Goal: Transaction & Acquisition: Subscribe to service/newsletter

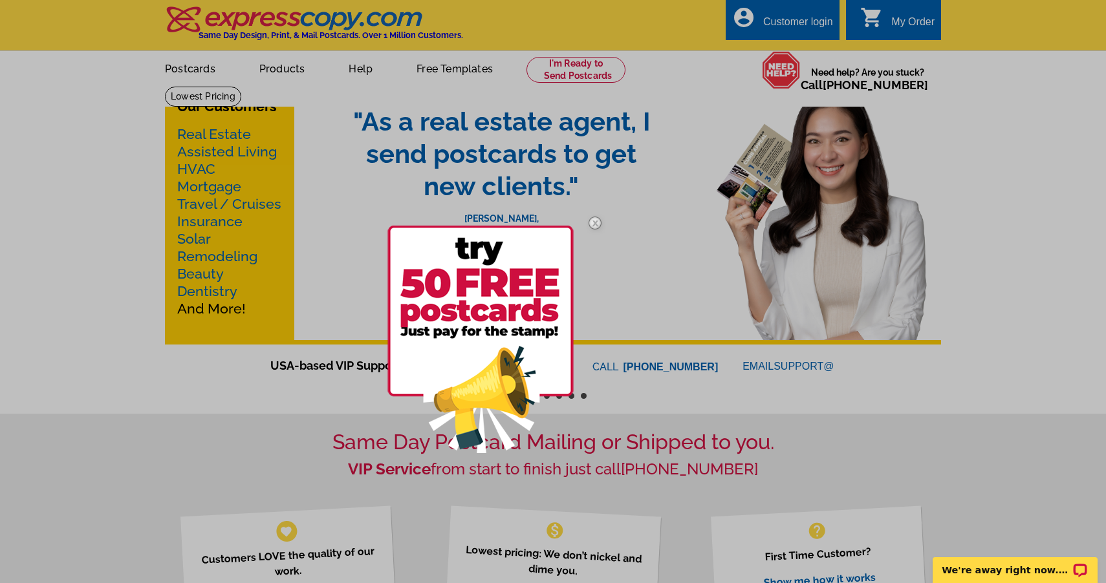
click at [595, 226] on img at bounding box center [595, 223] width 38 height 38
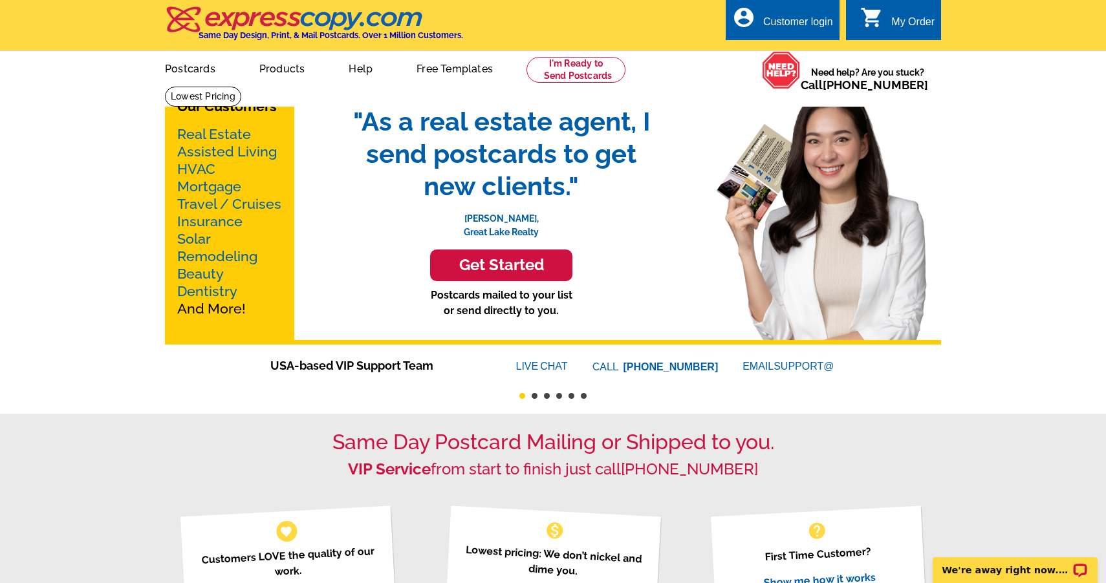
click at [197, 130] on link "Real Estate" at bounding box center [214, 134] width 74 height 16
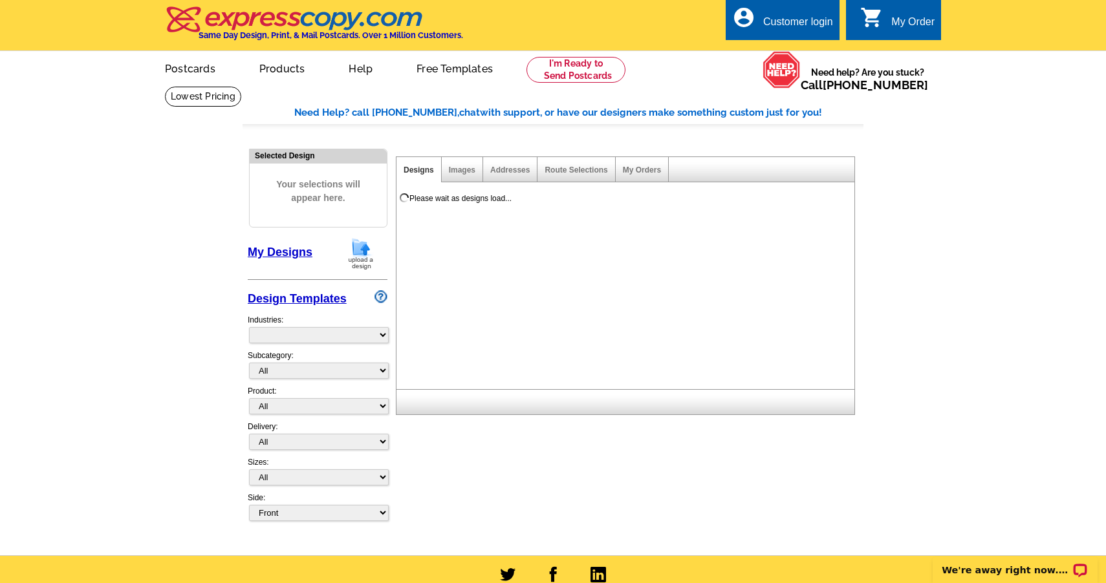
select select "785"
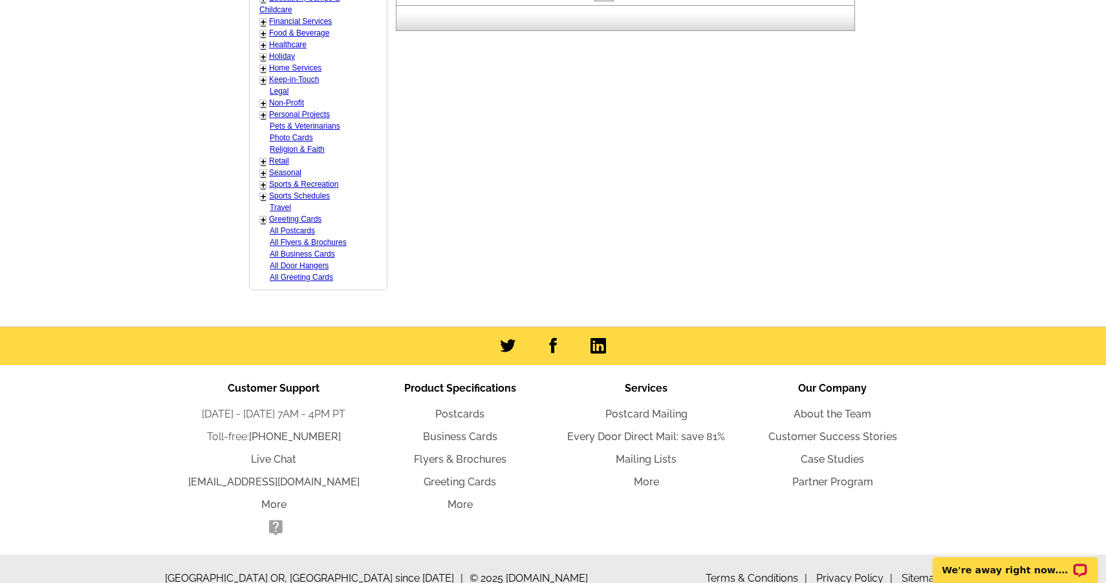
scroll to position [720, 0]
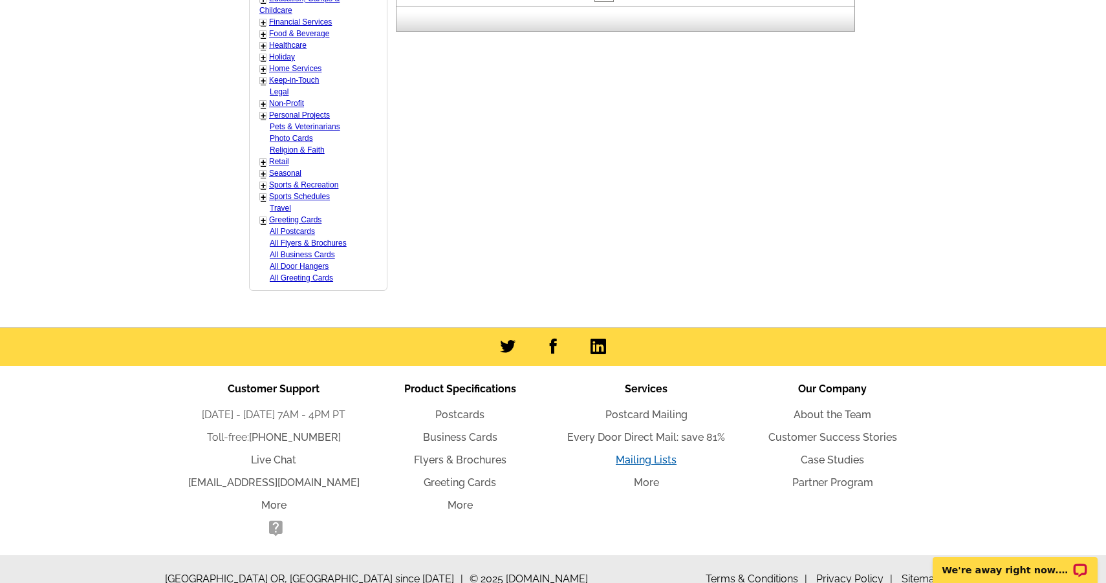
click at [643, 454] on link "Mailing Lists" at bounding box center [646, 460] width 61 height 12
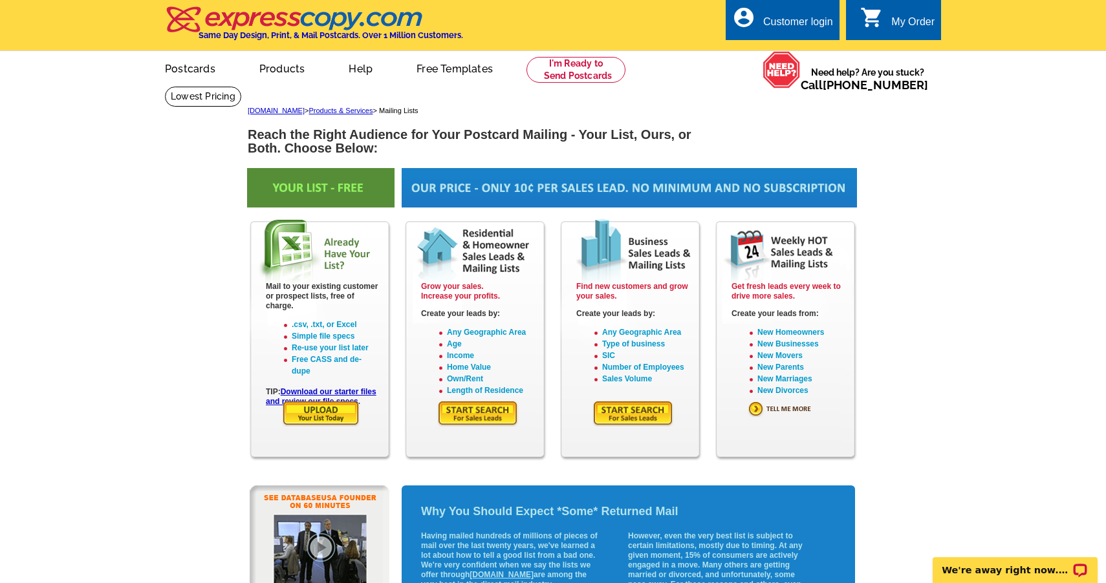
click at [478, 406] on img at bounding box center [477, 413] width 81 height 27
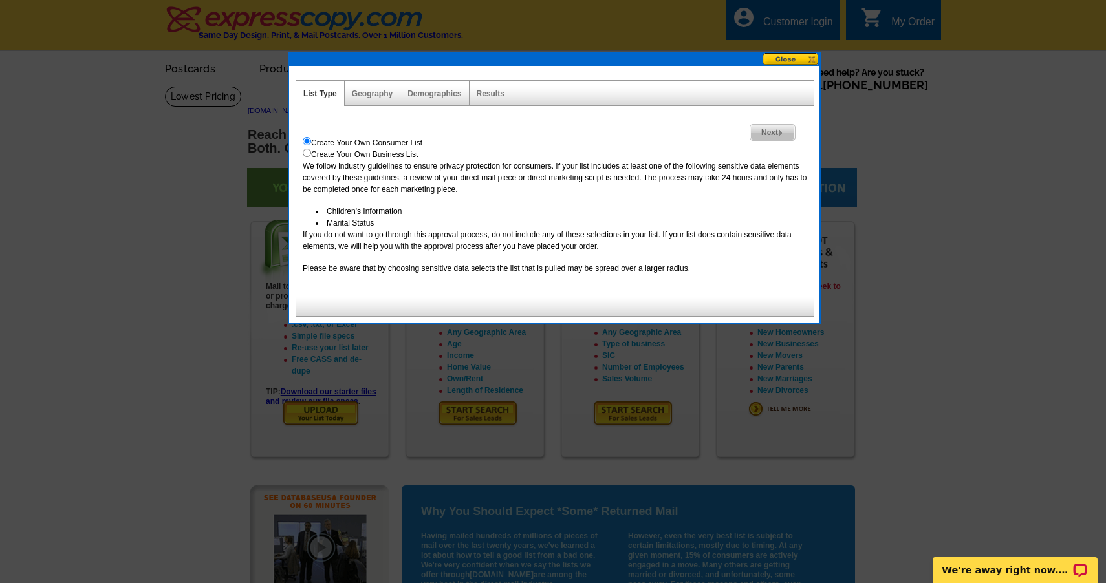
click at [777, 134] on span "Next" at bounding box center [772, 133] width 45 height 16
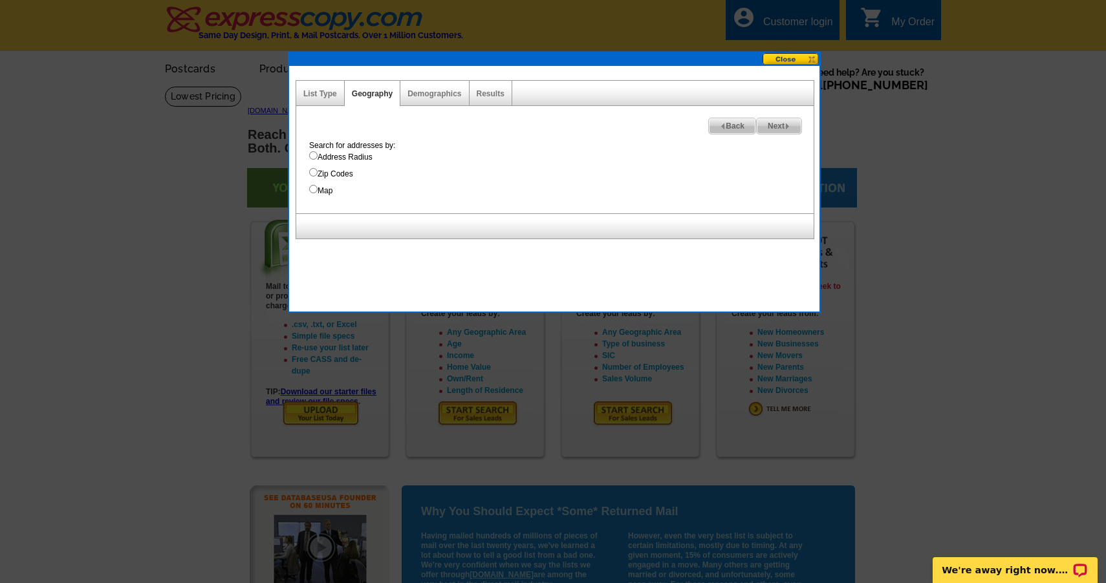
click at [313, 177] on input "Zip Codes" at bounding box center [313, 172] width 8 height 8
radio input "true"
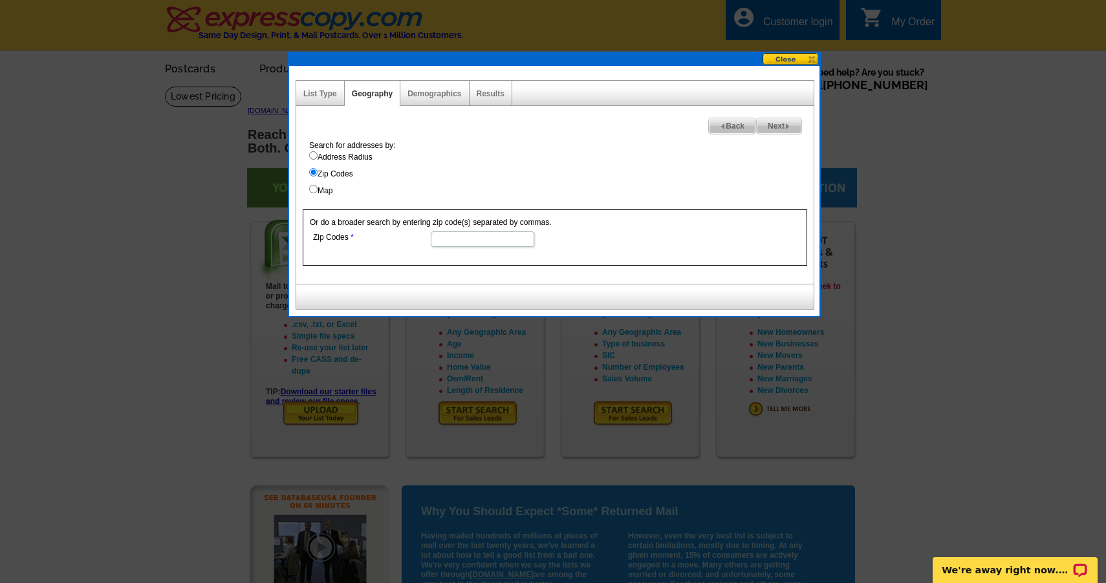
click at [453, 235] on input "Zip Codes" at bounding box center [482, 239] width 103 height 16
type input "26150"
select select
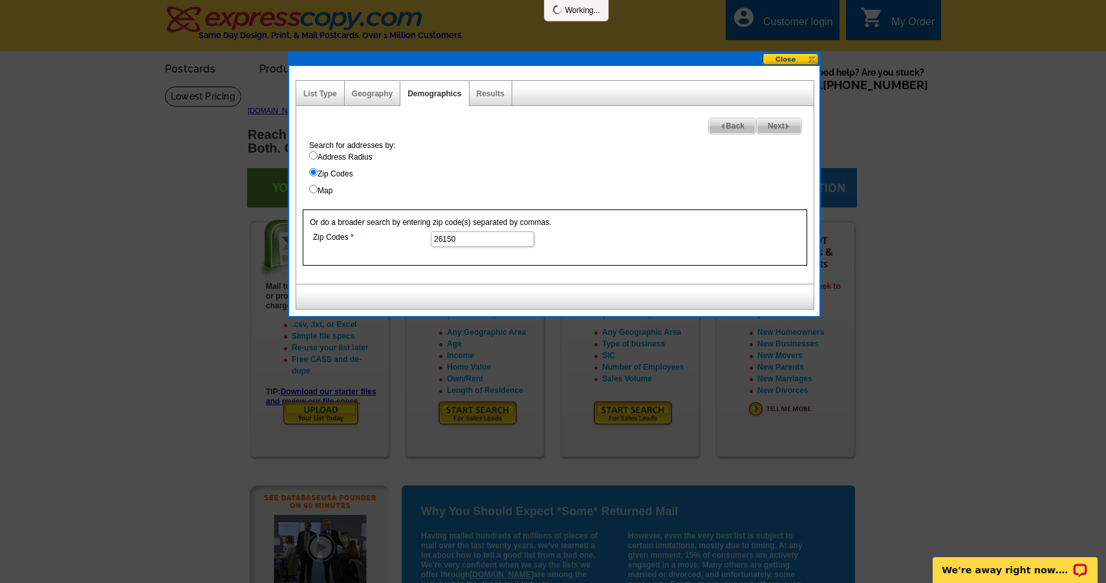
select select
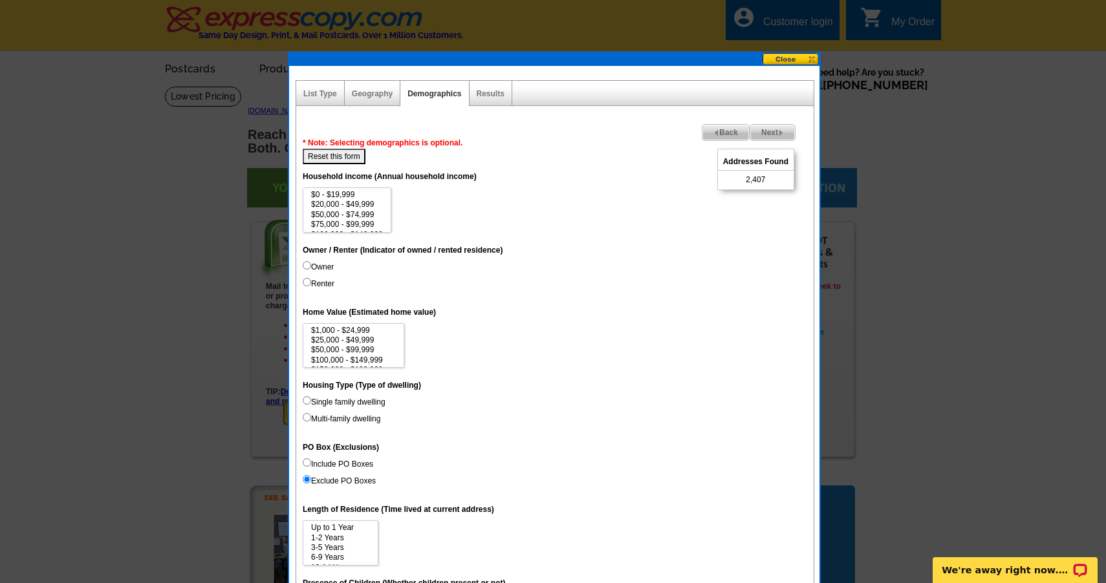
click at [377, 102] on div "Geography" at bounding box center [373, 93] width 56 height 25
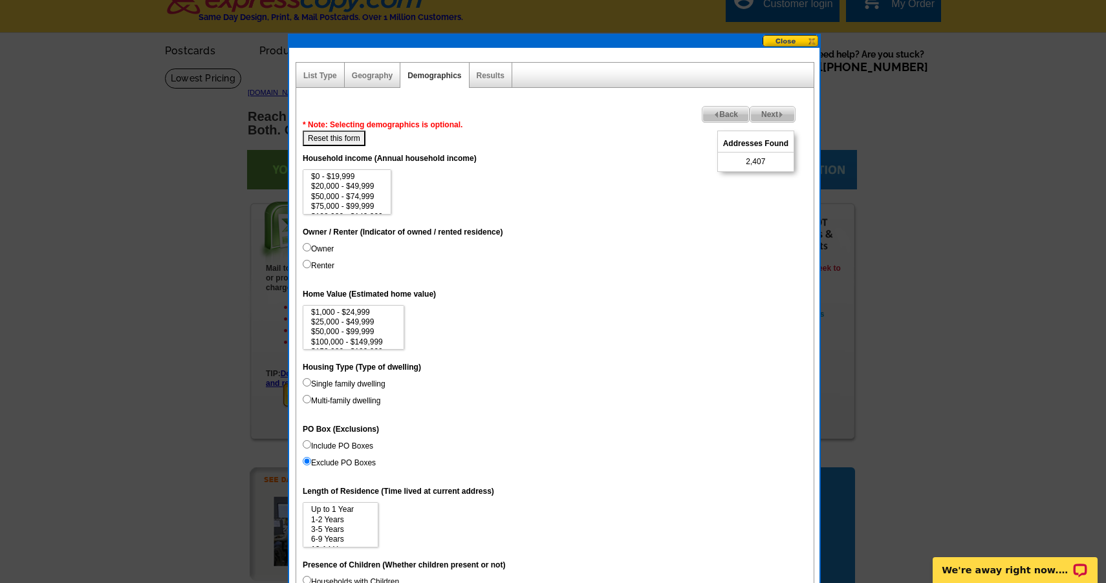
scroll to position [25, 0]
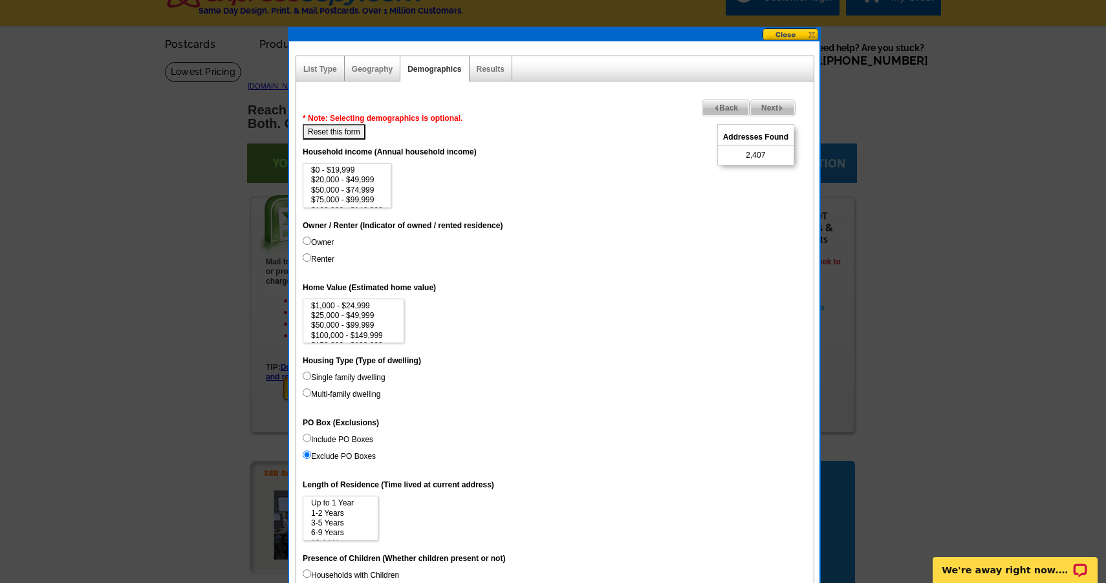
click at [309, 255] on input "Renter" at bounding box center [307, 257] width 8 height 8
radio input "true"
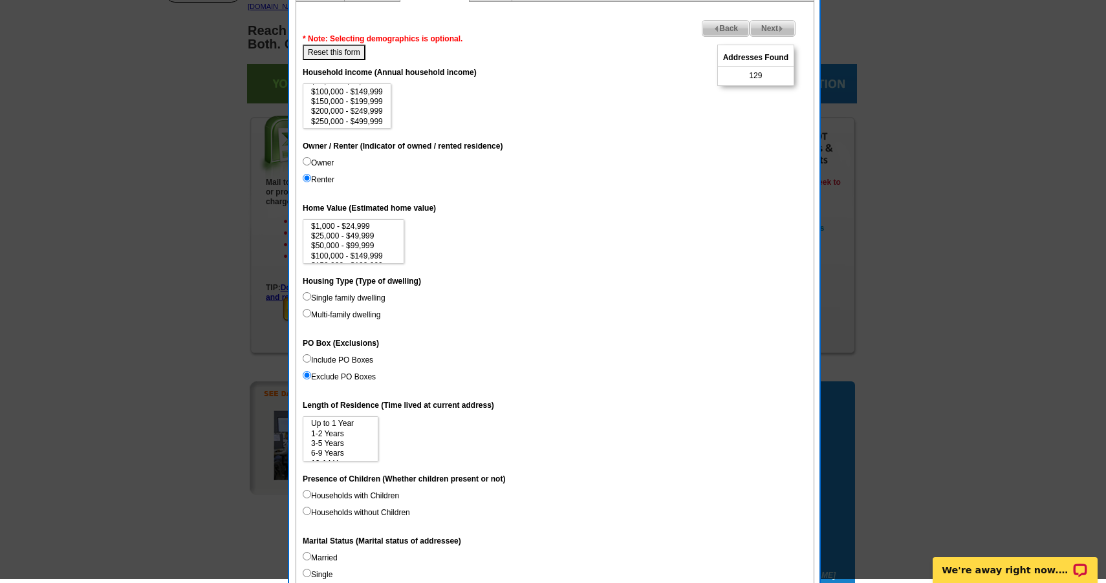
scroll to position [109, 0]
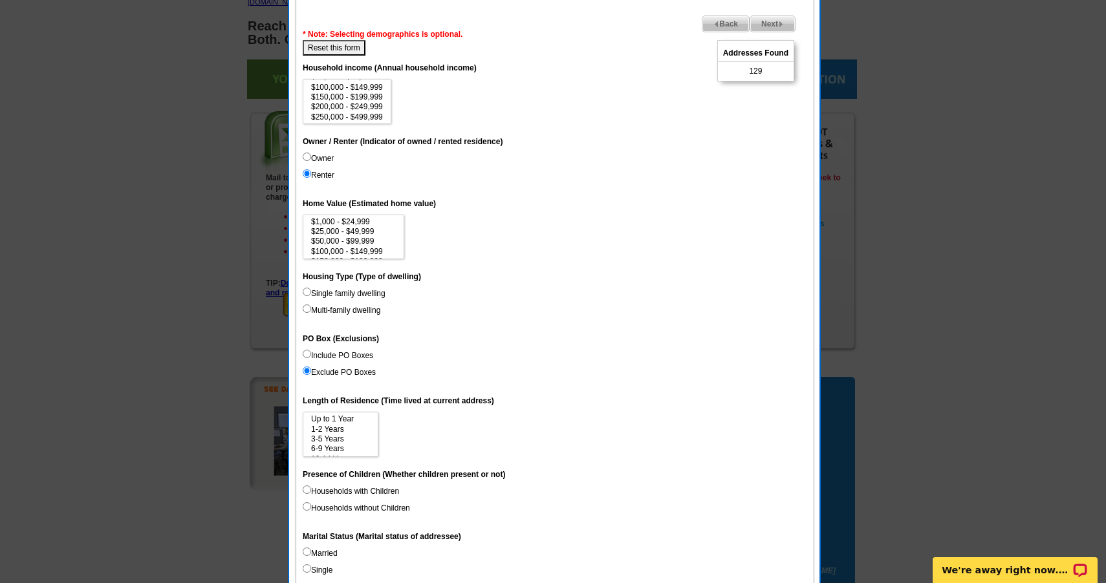
click at [308, 305] on input "Multi-family dwelling" at bounding box center [307, 309] width 8 height 8
radio input "true"
click at [309, 290] on input "Single family dwelling" at bounding box center [307, 292] width 8 height 8
radio input "true"
click at [308, 307] on input "Multi-family dwelling" at bounding box center [307, 309] width 8 height 8
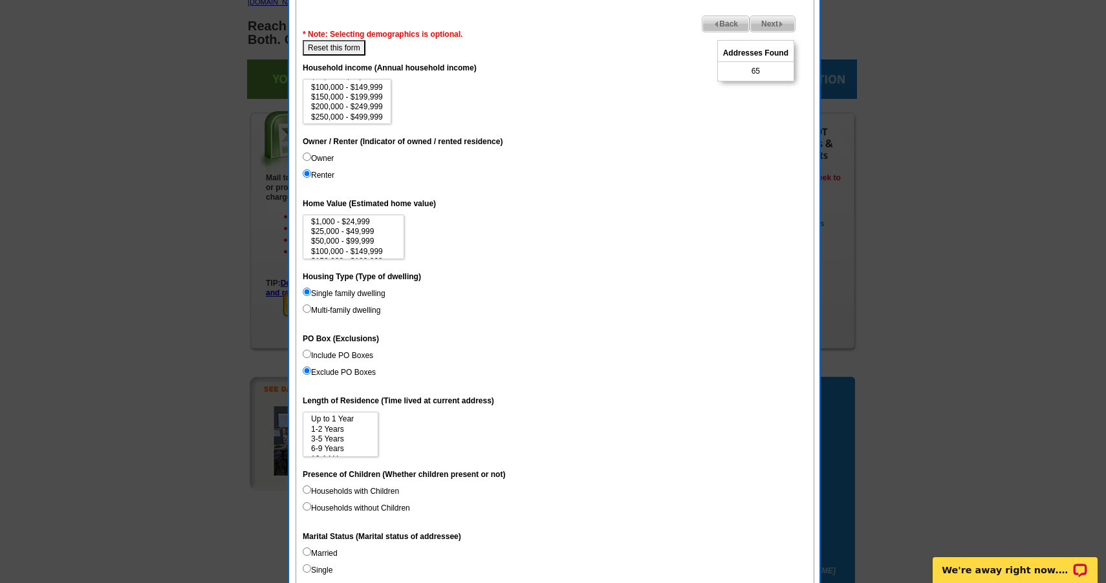
radio input "true"
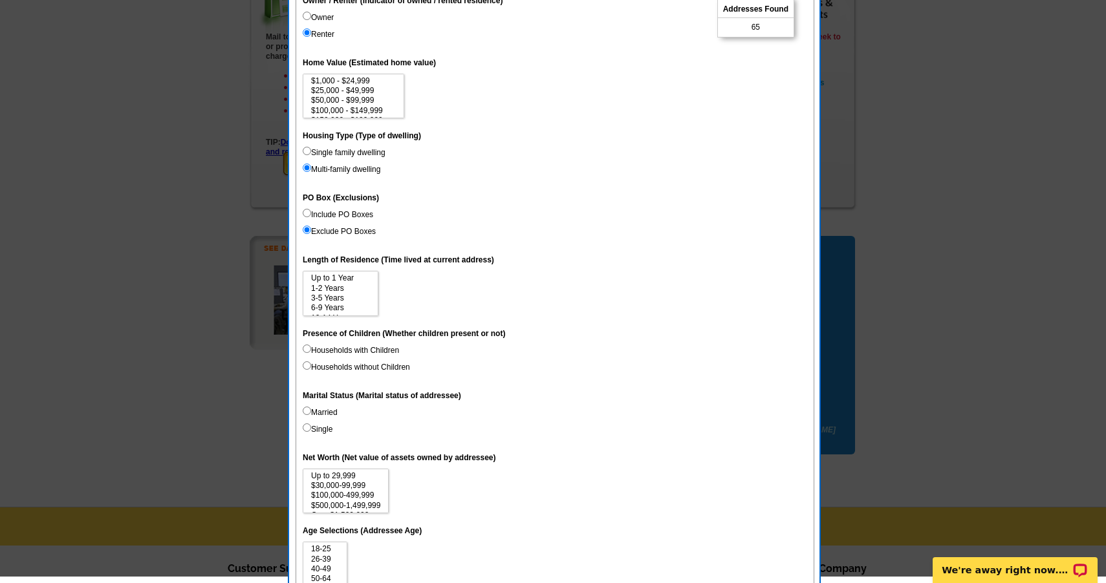
scroll to position [263, 0]
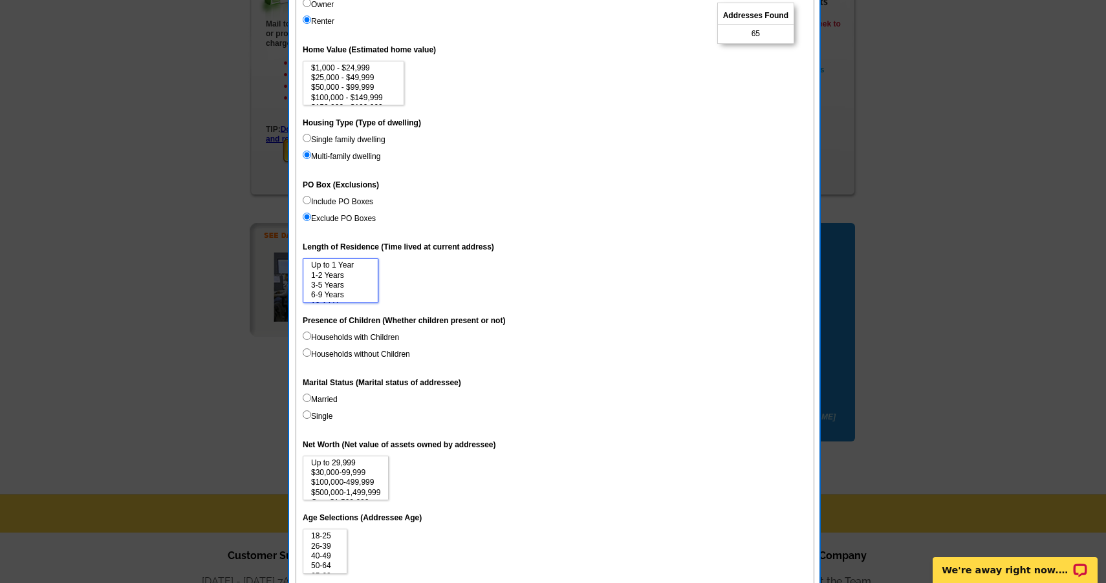
click at [344, 271] on option "1-2 Years" at bounding box center [340, 276] width 61 height 10
select select "0-1"
click at [346, 264] on option "Up to 1 Year" at bounding box center [340, 266] width 61 height 10
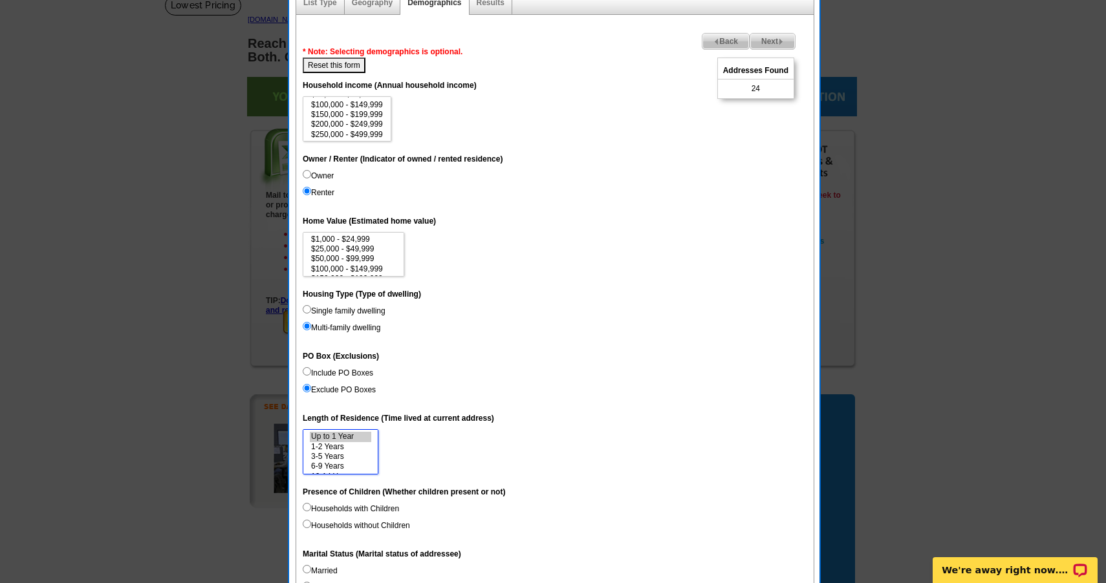
scroll to position [83, 0]
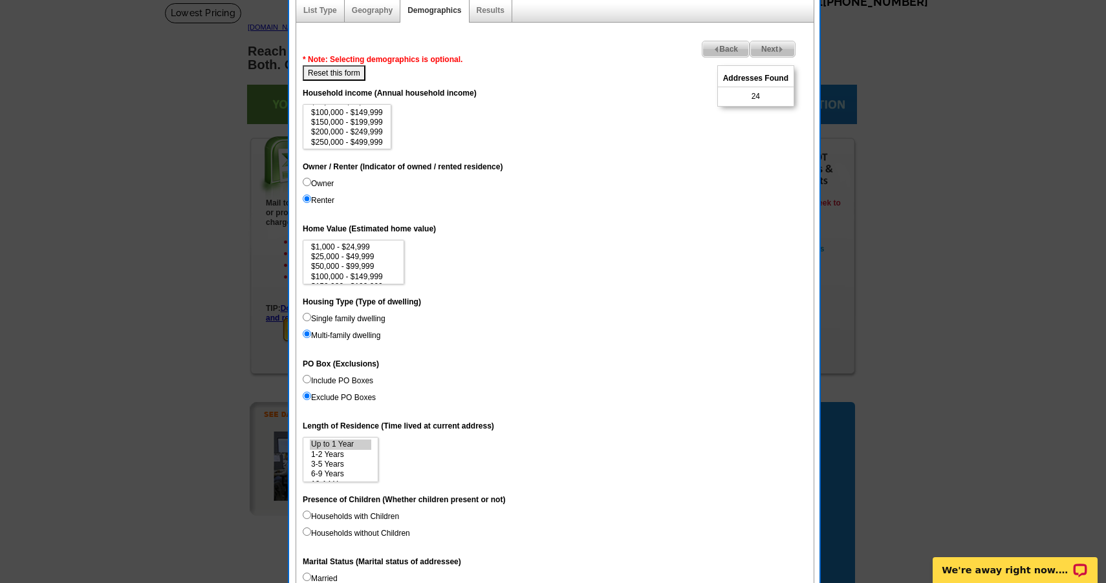
click at [308, 316] on input "Single family dwelling" at bounding box center [307, 317] width 8 height 8
radio input "true"
click at [307, 332] on input "Multi-family dwelling" at bounding box center [307, 334] width 8 height 8
radio input "true"
click at [308, 178] on label "Owner" at bounding box center [318, 184] width 31 height 12
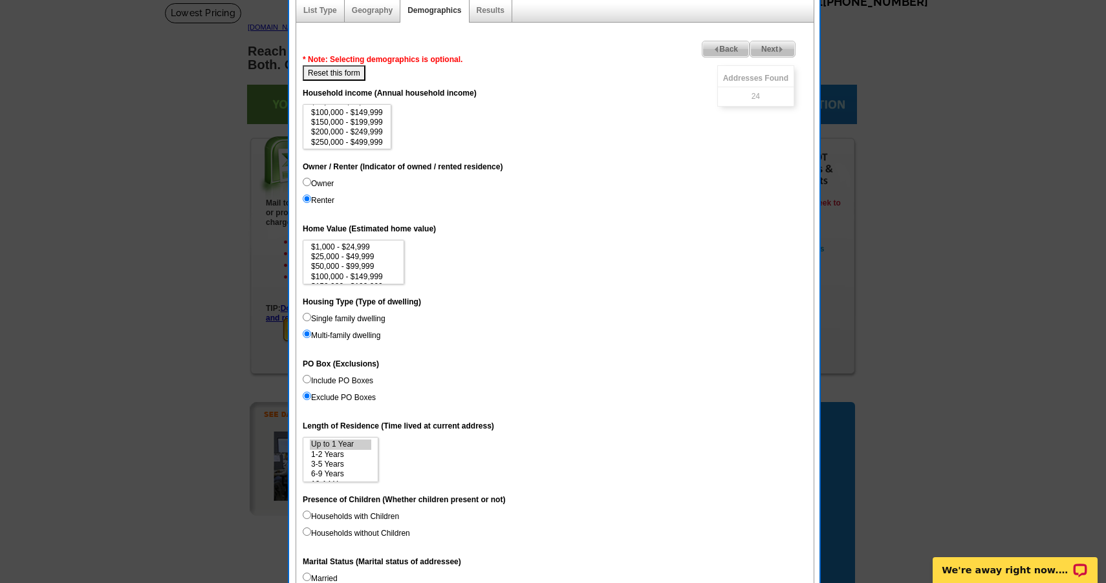
click at [308, 178] on input "Owner" at bounding box center [307, 182] width 8 height 8
radio input "true"
click at [305, 195] on input "Renter" at bounding box center [307, 199] width 8 height 8
radio input "true"
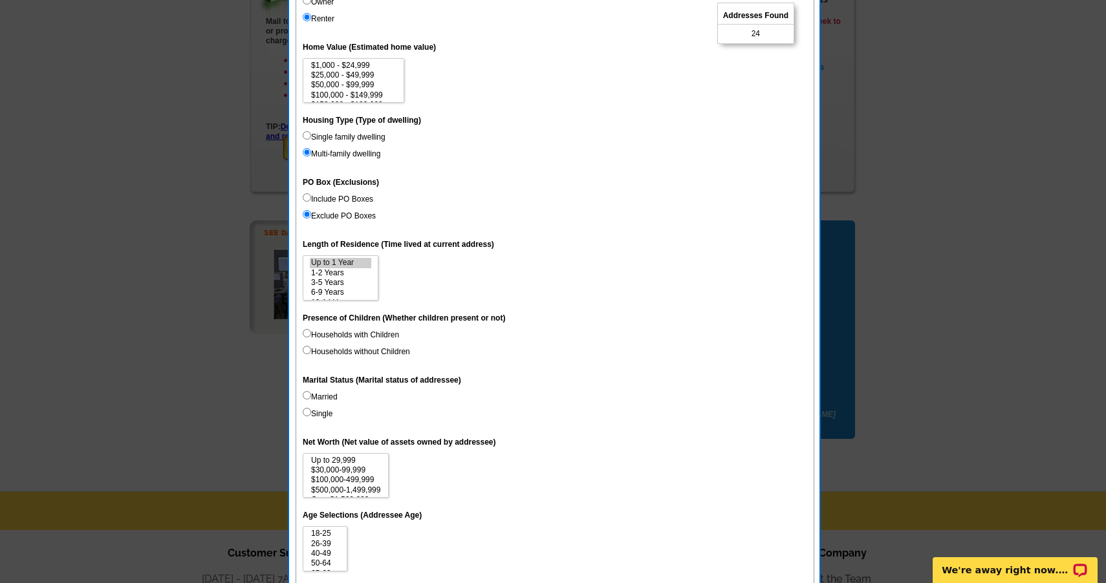
scroll to position [266, 0]
click at [307, 328] on input "Households with Children" at bounding box center [307, 332] width 8 height 8
radio input "true"
click at [307, 347] on input "Households without Children" at bounding box center [307, 349] width 8 height 8
radio input "true"
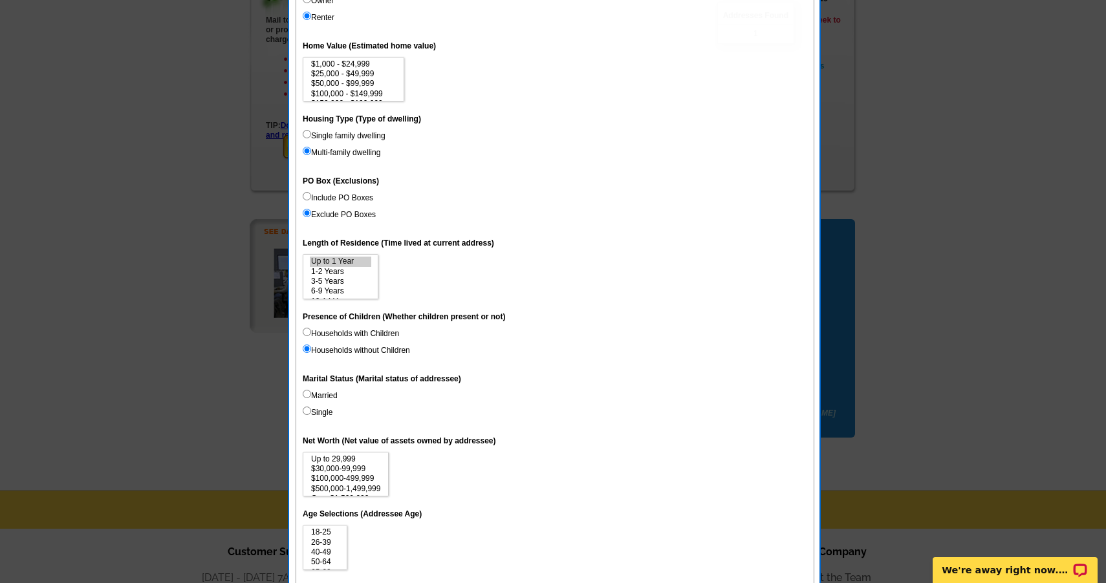
click at [306, 349] on label "Households without Children" at bounding box center [356, 351] width 107 height 12
click at [306, 349] on input "Households without Children" at bounding box center [307, 349] width 8 height 8
click at [308, 345] on label "Households without Children" at bounding box center [356, 351] width 107 height 12
click at [308, 345] on input "Households without Children" at bounding box center [307, 349] width 8 height 8
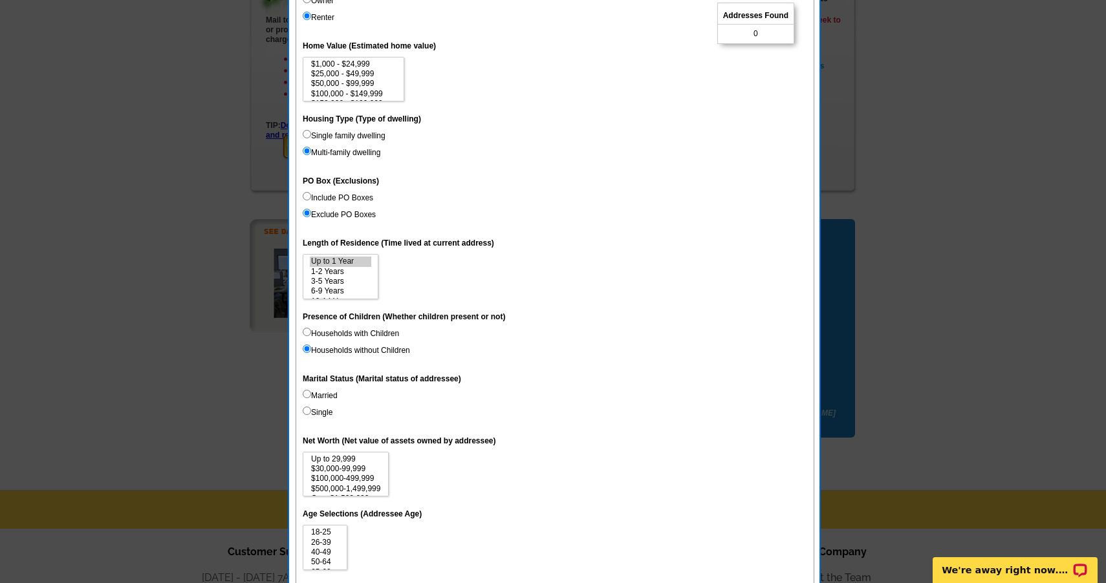
click at [308, 330] on input "Households with Children" at bounding box center [307, 332] width 8 height 8
radio input "true"
click at [308, 330] on input "Households with Children" at bounding box center [307, 332] width 8 height 8
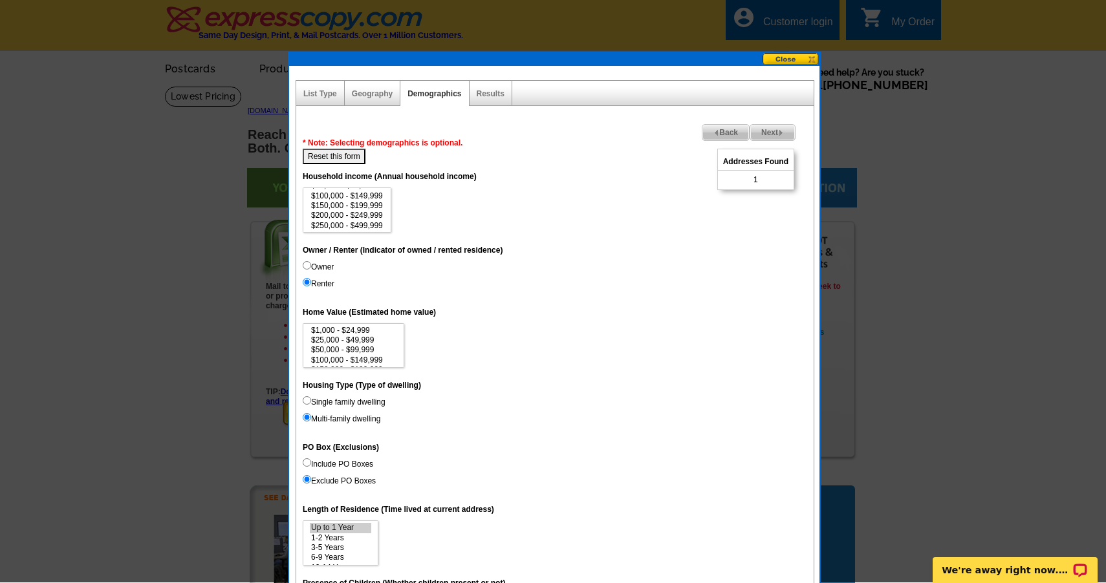
scroll to position [0, 0]
click at [328, 159] on button "Reset this form" at bounding box center [334, 157] width 63 height 16
select select
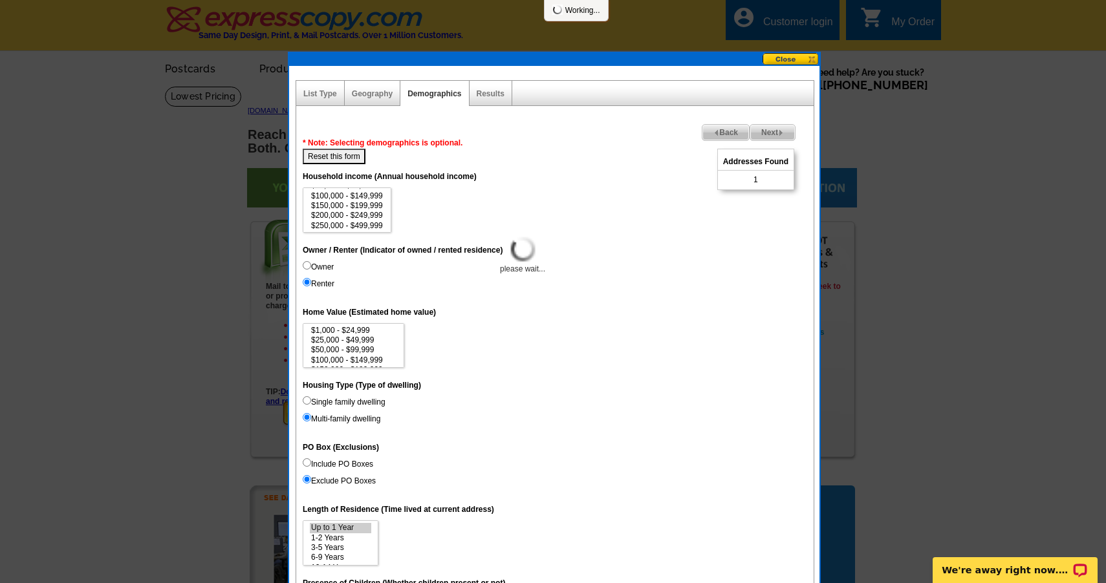
select select
click at [307, 283] on input "Renter" at bounding box center [307, 282] width 8 height 8
radio input "true"
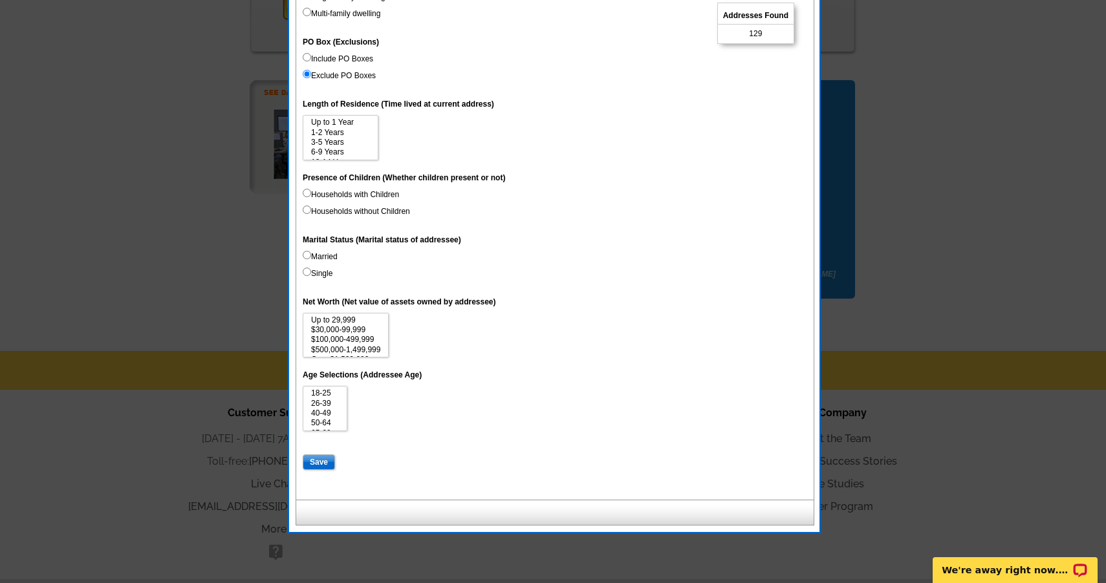
scroll to position [408, 0]
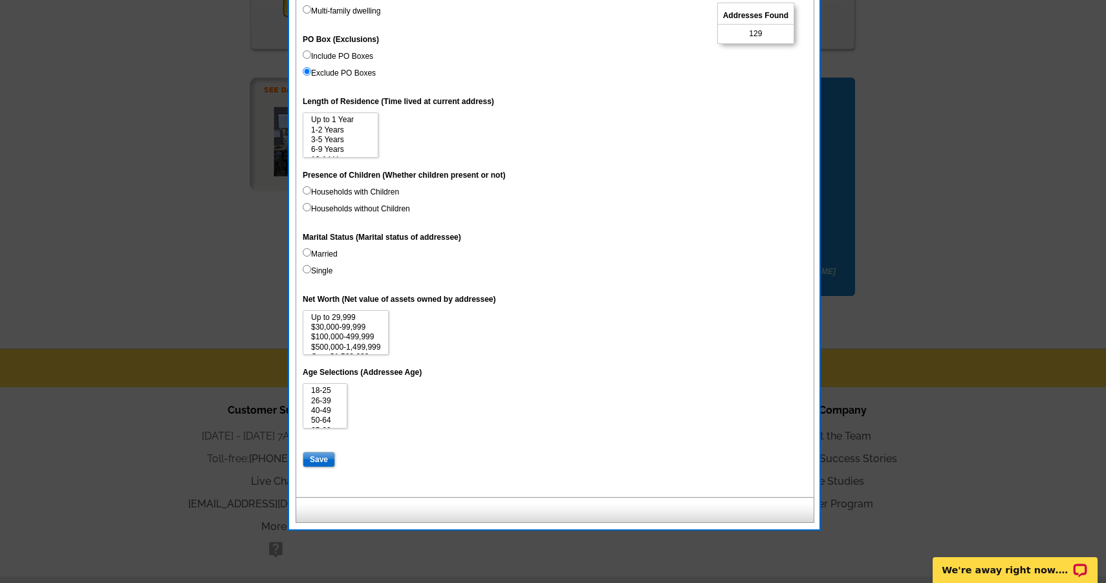
click at [323, 452] on input "Save" at bounding box center [319, 460] width 32 height 16
select select
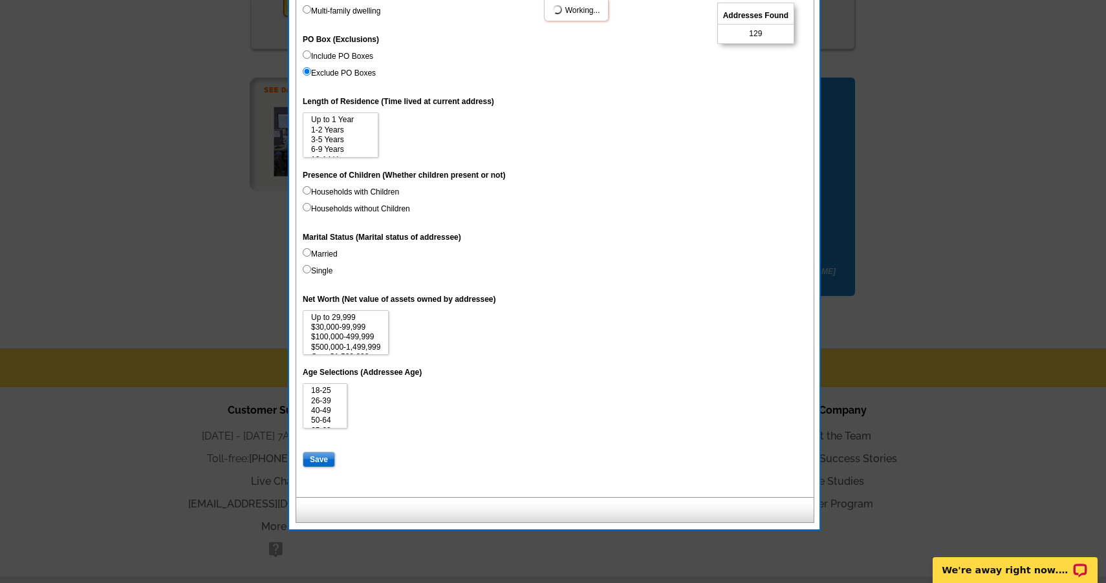
select select
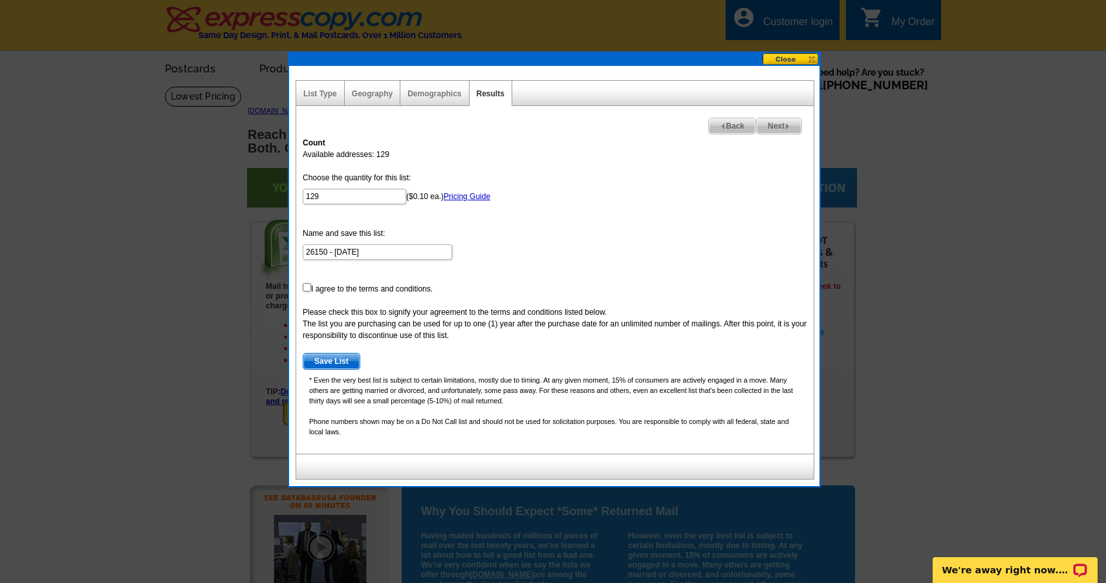
scroll to position [0, 0]
click at [387, 197] on input "129" at bounding box center [354, 197] width 103 height 16
click at [307, 290] on input "checkbox" at bounding box center [307, 287] width 8 height 8
checkbox input "true"
click at [347, 361] on span "Save List" at bounding box center [331, 362] width 56 height 16
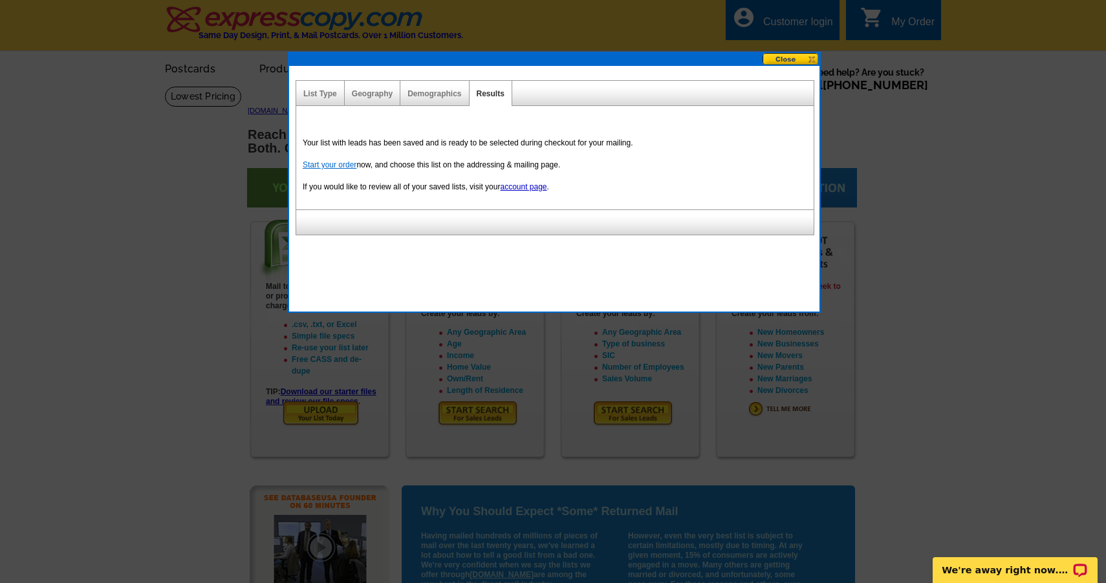
click at [349, 162] on link "Start your order" at bounding box center [330, 164] width 54 height 9
click at [340, 164] on link "Start your order" at bounding box center [330, 164] width 54 height 9
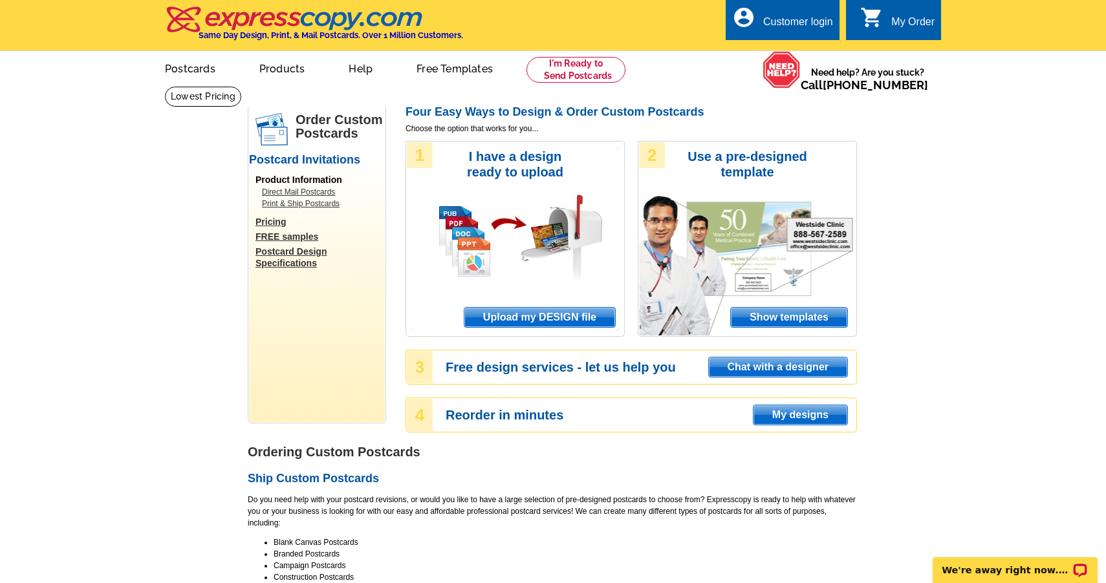
click at [891, 25] on div "My Order" at bounding box center [912, 25] width 43 height 18
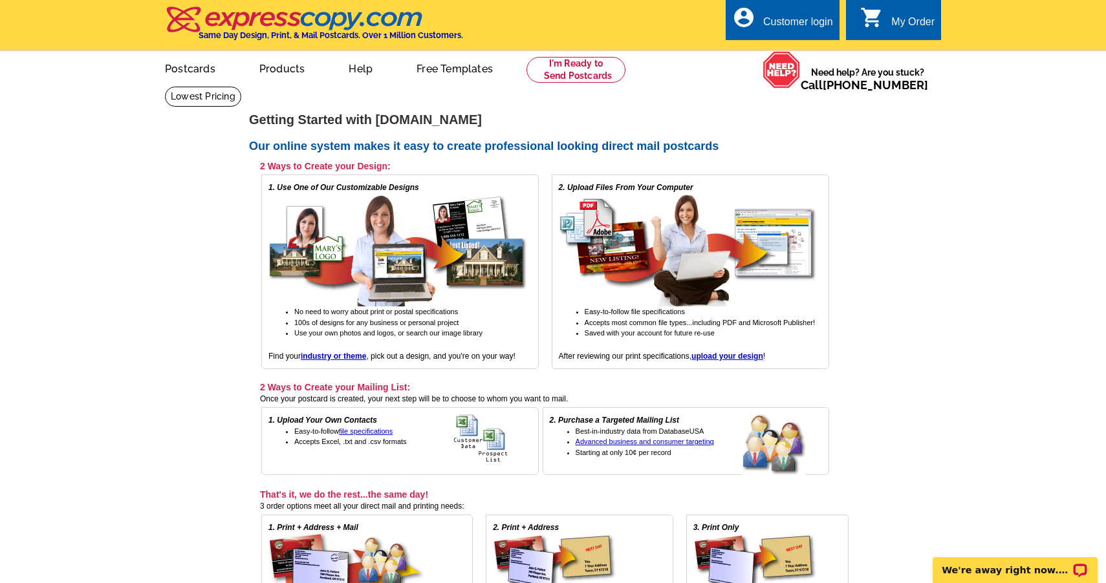
click at [900, 21] on div "My Order" at bounding box center [912, 25] width 43 height 18
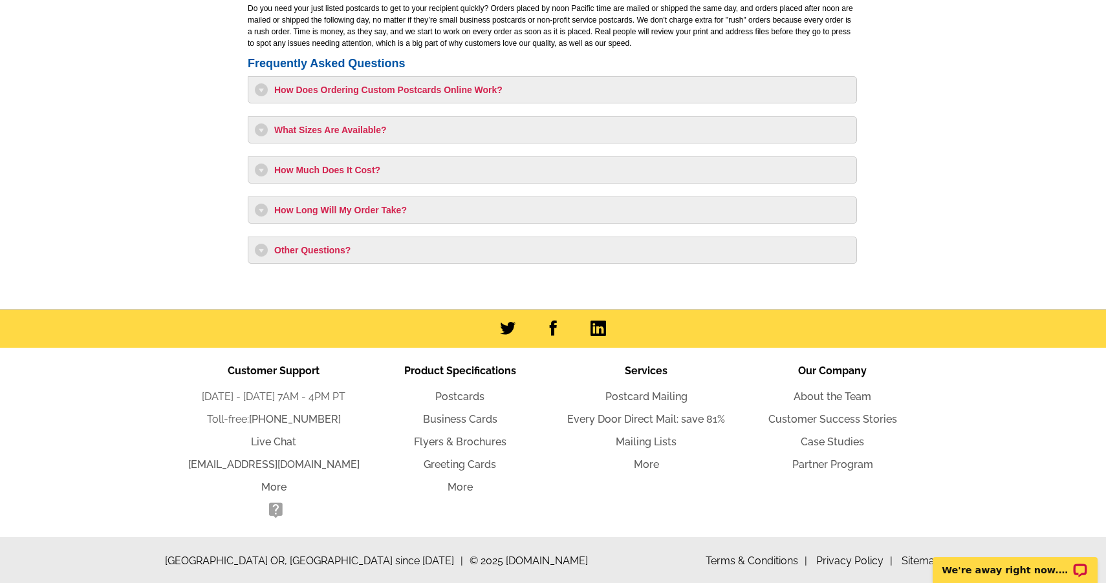
scroll to position [1126, 0]
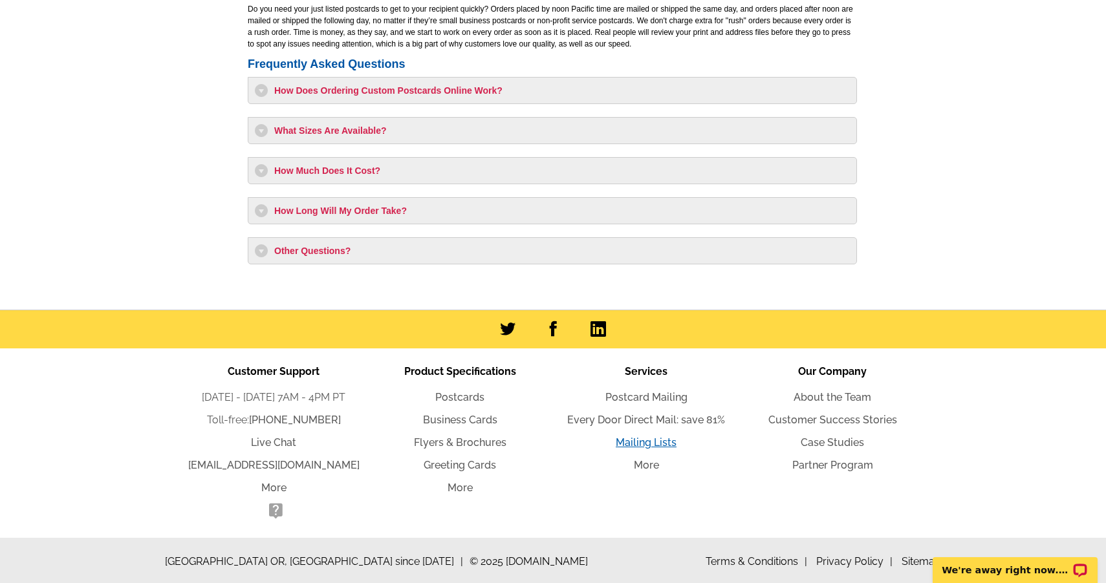
click at [641, 440] on link "Mailing Lists" at bounding box center [646, 442] width 61 height 12
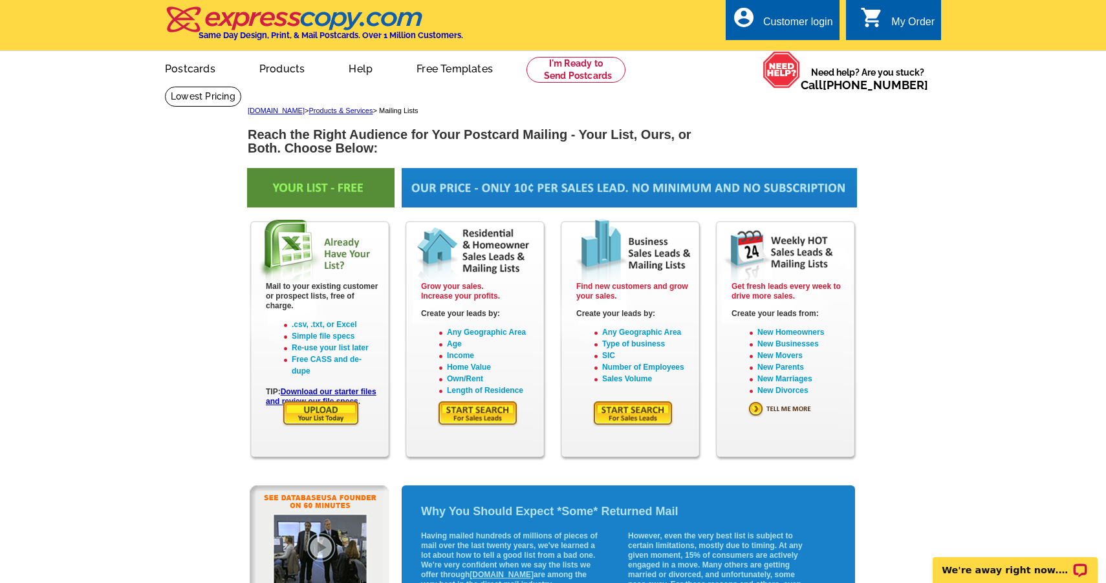
click at [337, 409] on img at bounding box center [321, 413] width 78 height 27
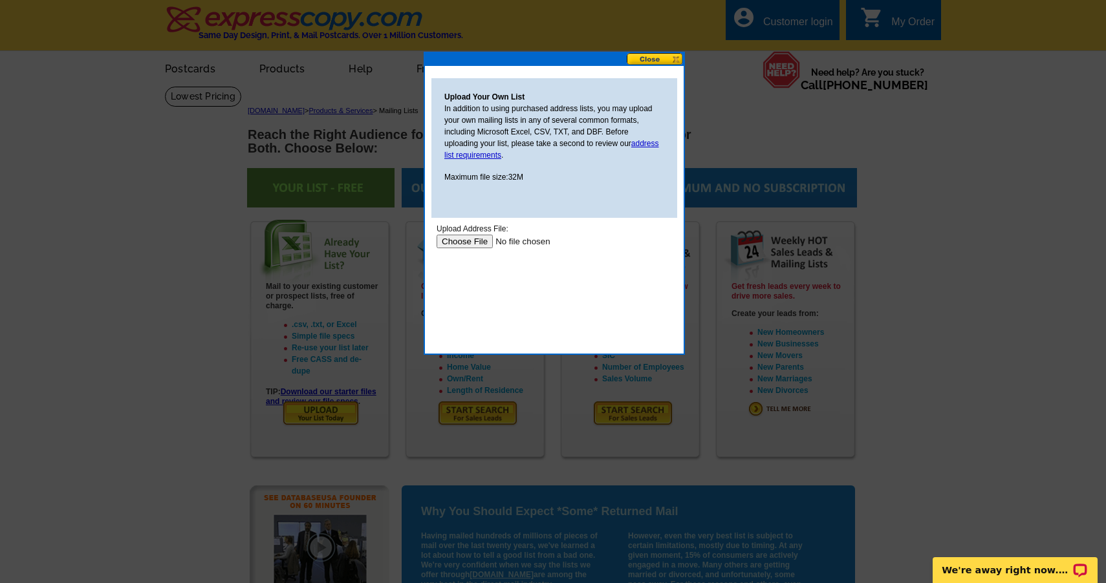
click at [474, 237] on input "file" at bounding box center [518, 242] width 164 height 14
click at [793, 154] on div at bounding box center [553, 291] width 1106 height 583
click at [669, 58] on button at bounding box center [655, 59] width 57 height 12
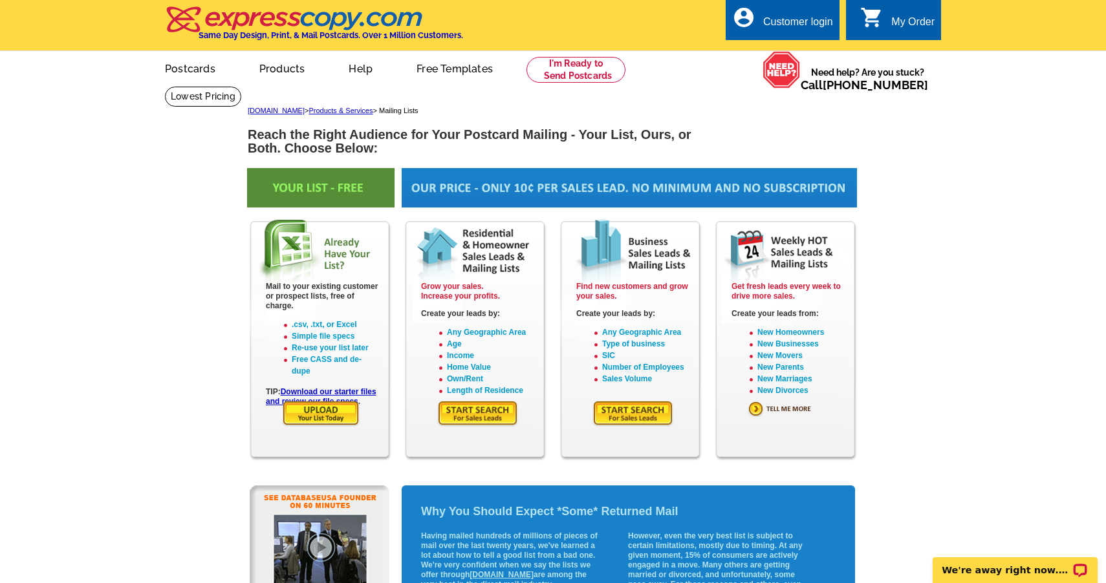
click at [890, 25] on link "0 shopping_cart My Order" at bounding box center [897, 22] width 74 height 16
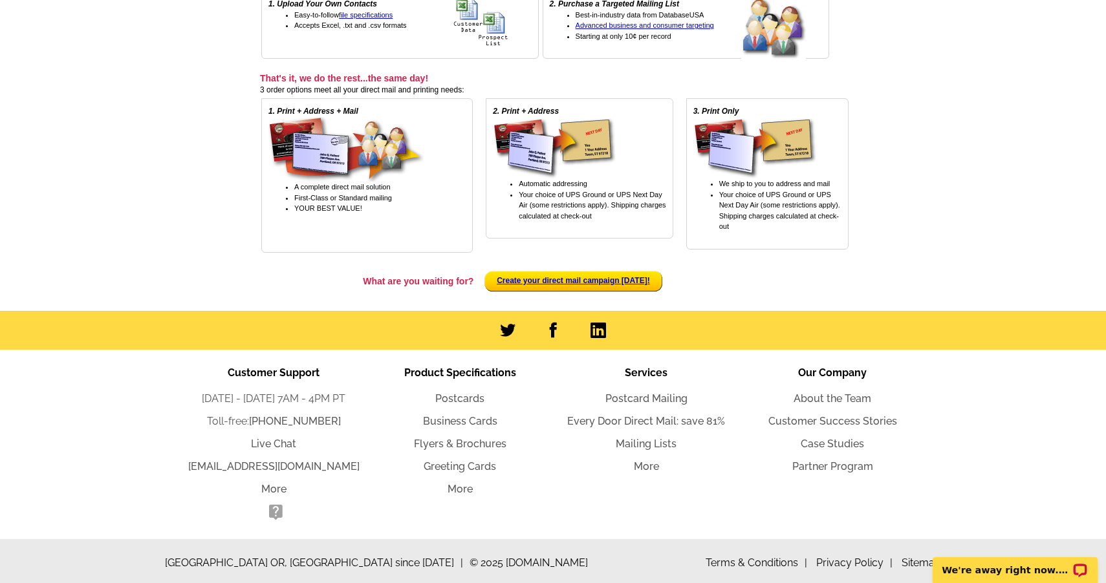
scroll to position [416, 0]
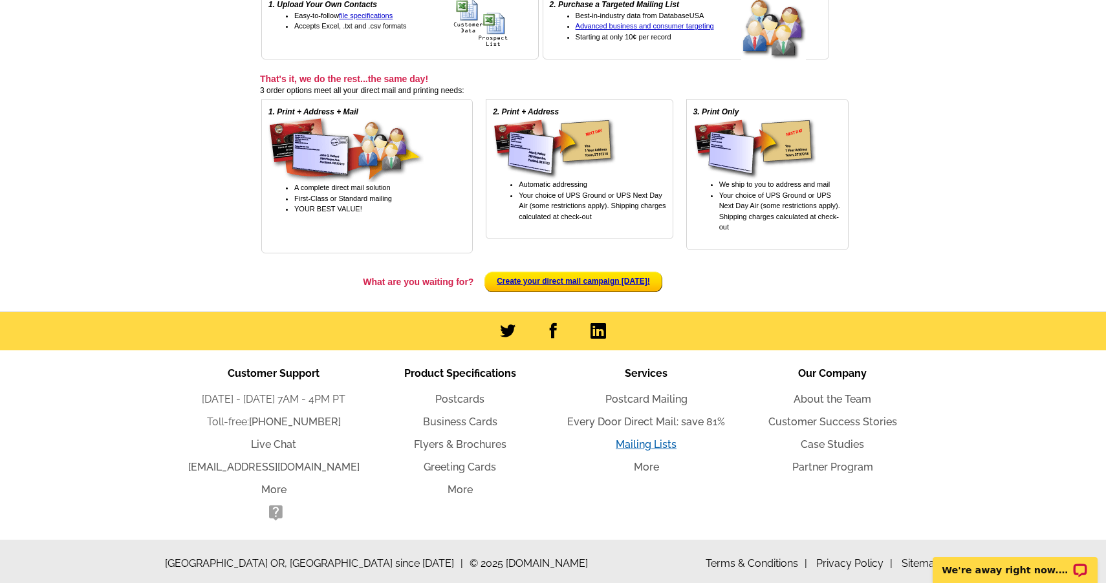
click at [641, 438] on link "Mailing Lists" at bounding box center [646, 444] width 61 height 12
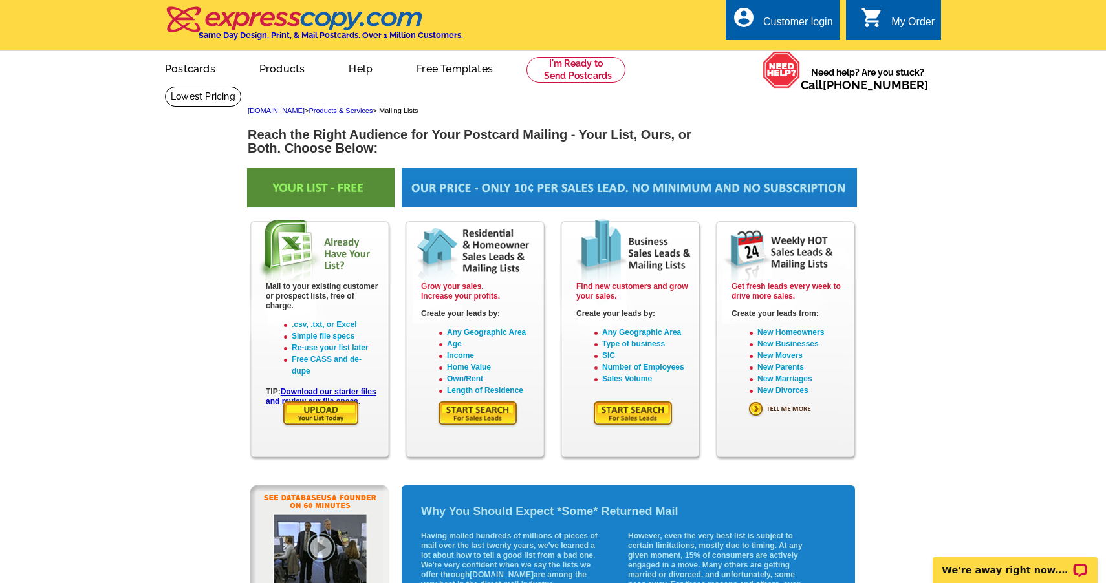
click at [801, 28] on div "Customer login" at bounding box center [798, 25] width 70 height 18
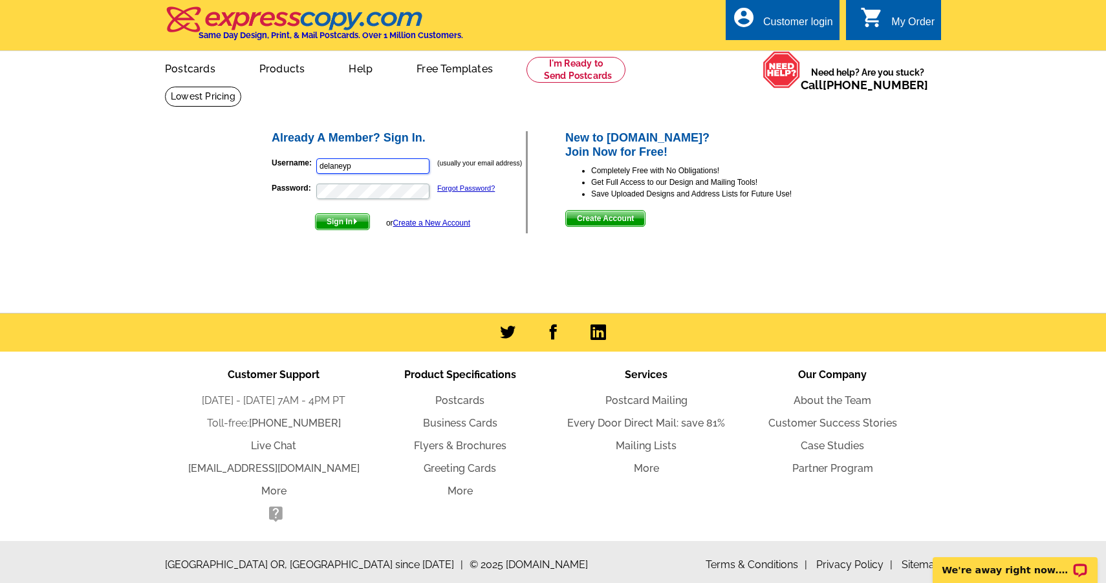
type input "delaneyp"
click at [436, 222] on link "Create a New Account" at bounding box center [431, 223] width 77 height 9
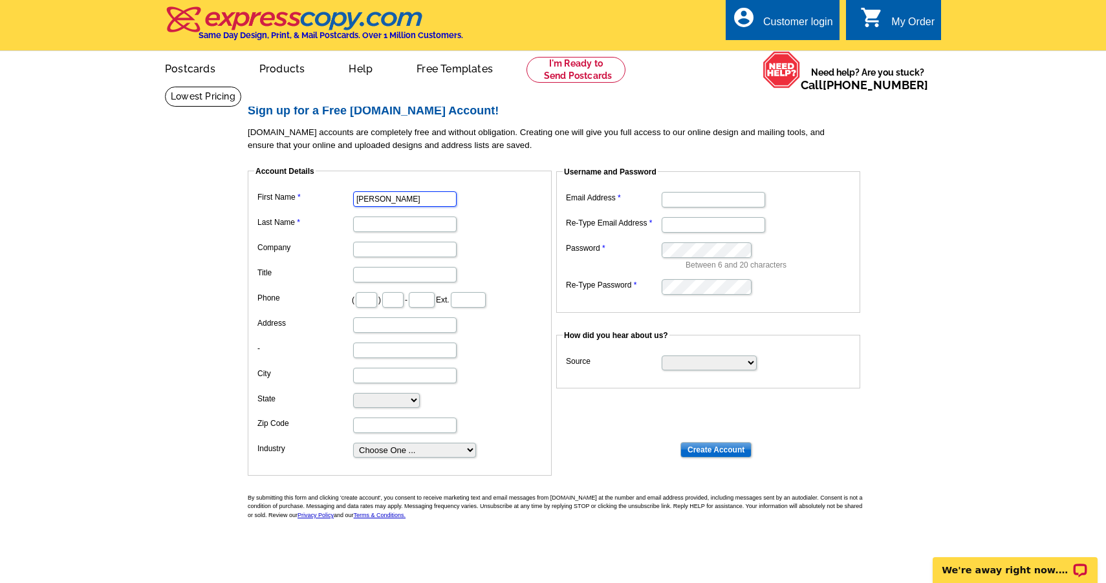
type input "[PERSON_NAME]"
click at [503, 207] on dl "First Name Delaney Last Name Company Title Phone ( ) - Ext. Address - City Stat…" at bounding box center [399, 323] width 291 height 271
type input "Parsons"
click at [495, 213] on dd "Parsons" at bounding box center [399, 223] width 291 height 20
click at [373, 296] on input "text" at bounding box center [366, 300] width 21 height 16
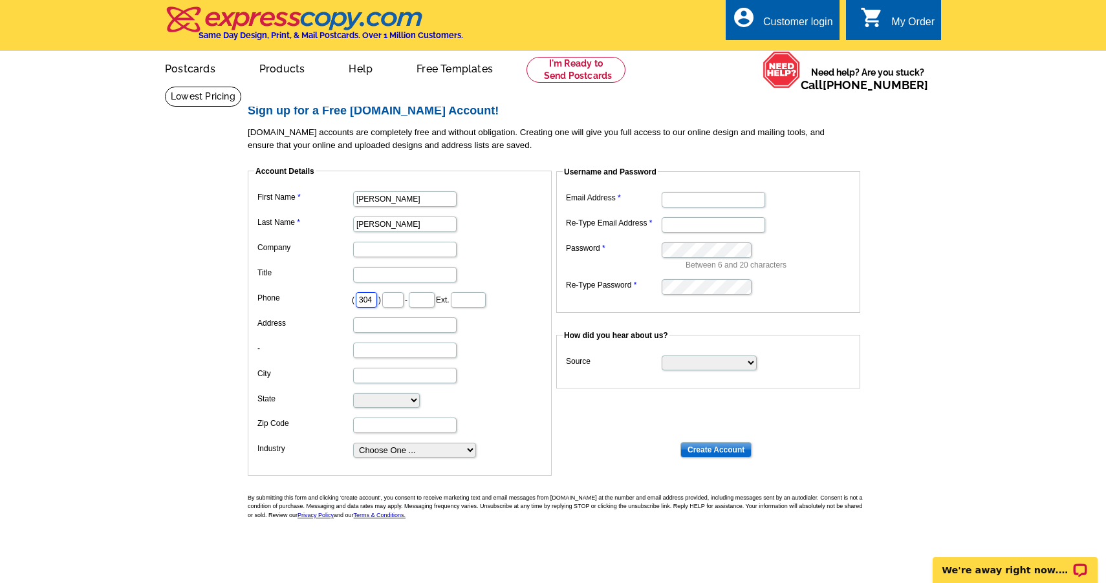
type input "304"
click at [403, 297] on input "text" at bounding box center [392, 300] width 21 height 16
type input "488"
type input "1191"
type input "224 Sugar Camp Rd"
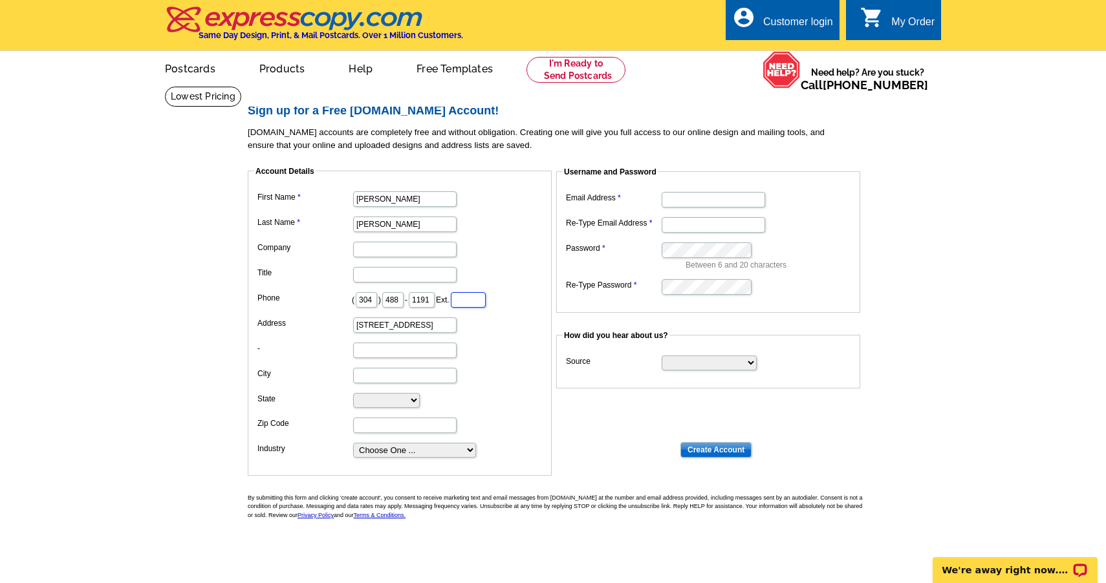
type input "304488"
type input "Mineral Wells"
select select "WV"
type input "26150"
type input "224 Sugar Camp Rd"
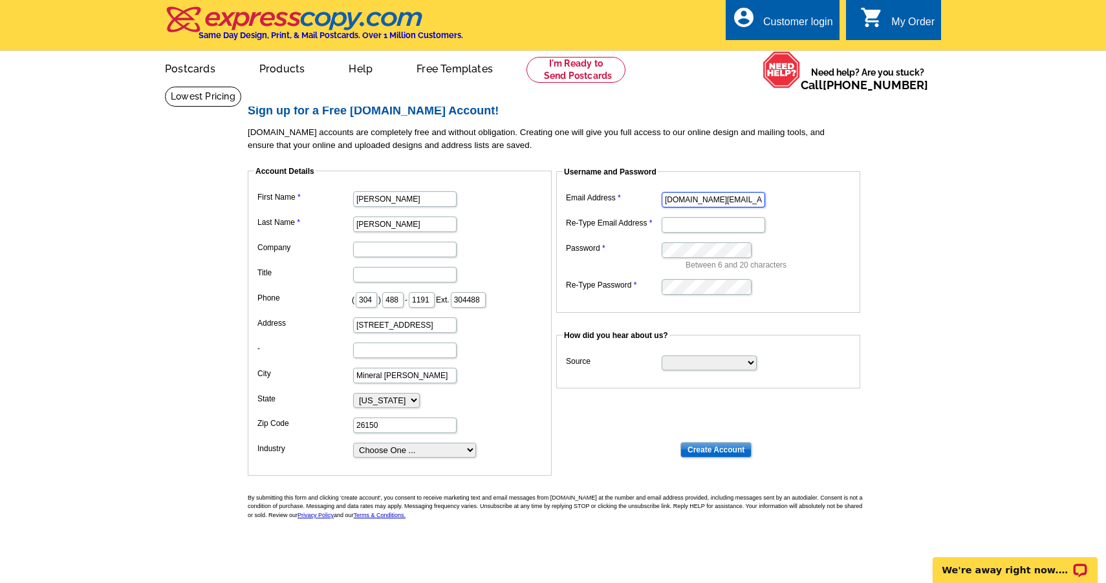
type input "delaneyp.realestate@gmail.com"
select select "other"
click at [722, 450] on input "Create Account" at bounding box center [715, 450] width 71 height 16
